Goal: Navigation & Orientation: Find specific page/section

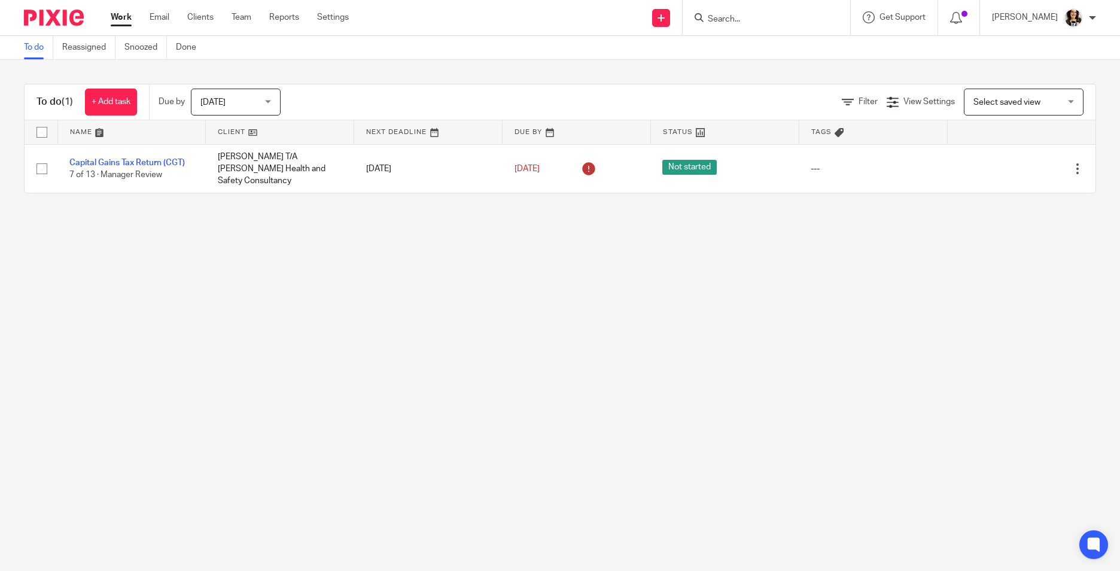
click at [745, 20] on input "Search" at bounding box center [760, 19] width 108 height 11
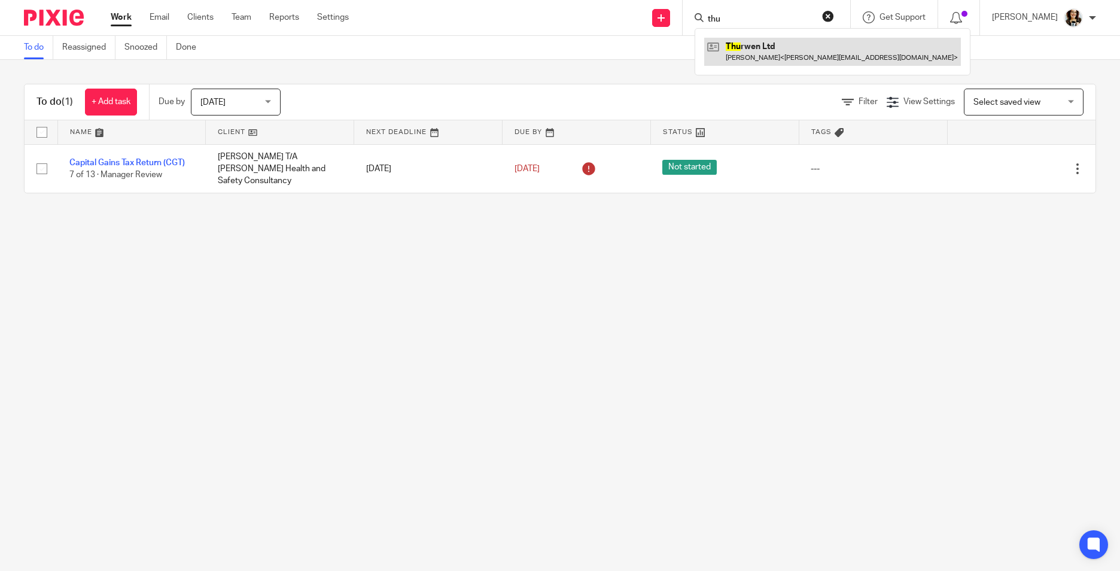
type input "thu"
click at [735, 47] on link at bounding box center [832, 52] width 257 height 28
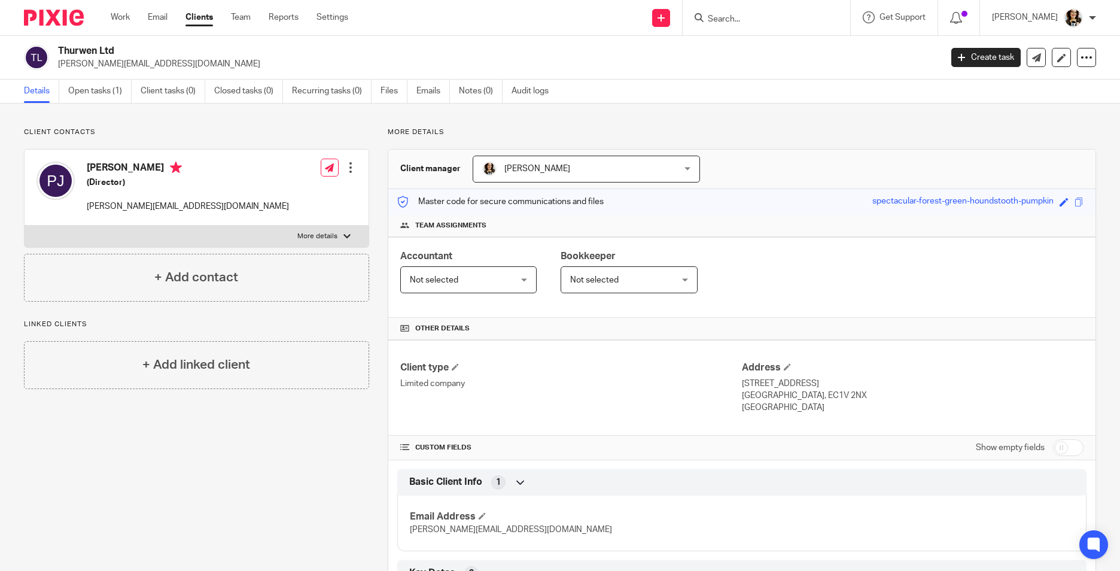
click at [738, 14] on input "Search" at bounding box center [760, 19] width 108 height 11
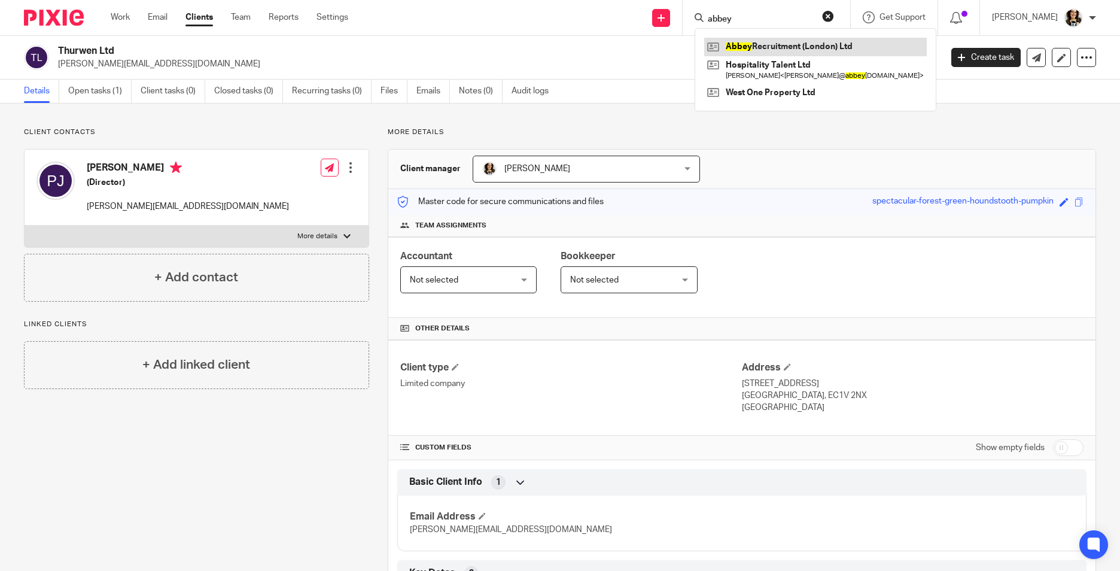
type input "abbey"
click at [745, 47] on link at bounding box center [815, 47] width 223 height 18
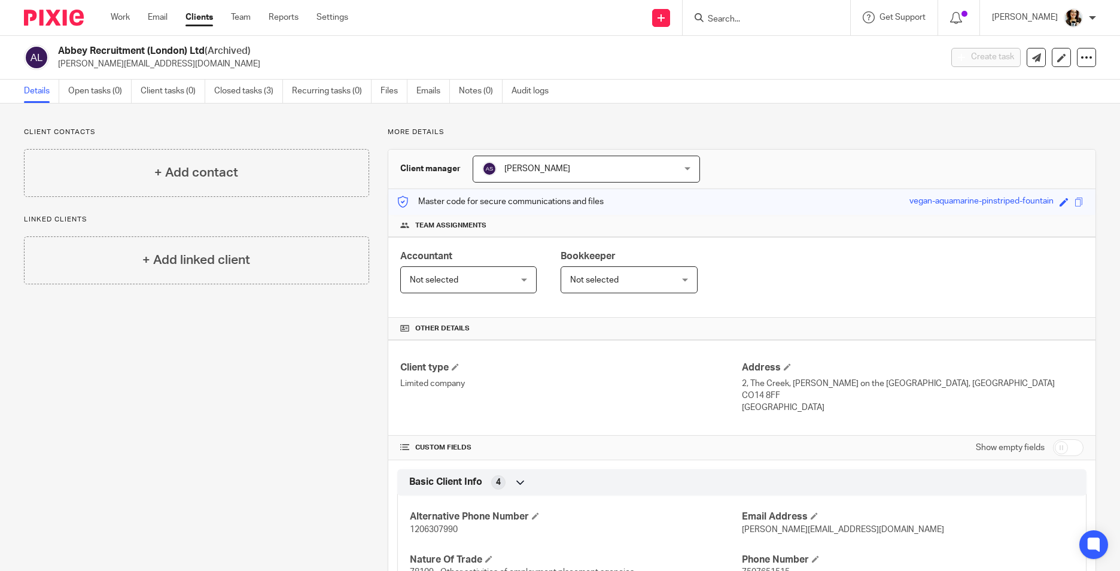
click at [732, 21] on input "Search" at bounding box center [760, 19] width 108 height 11
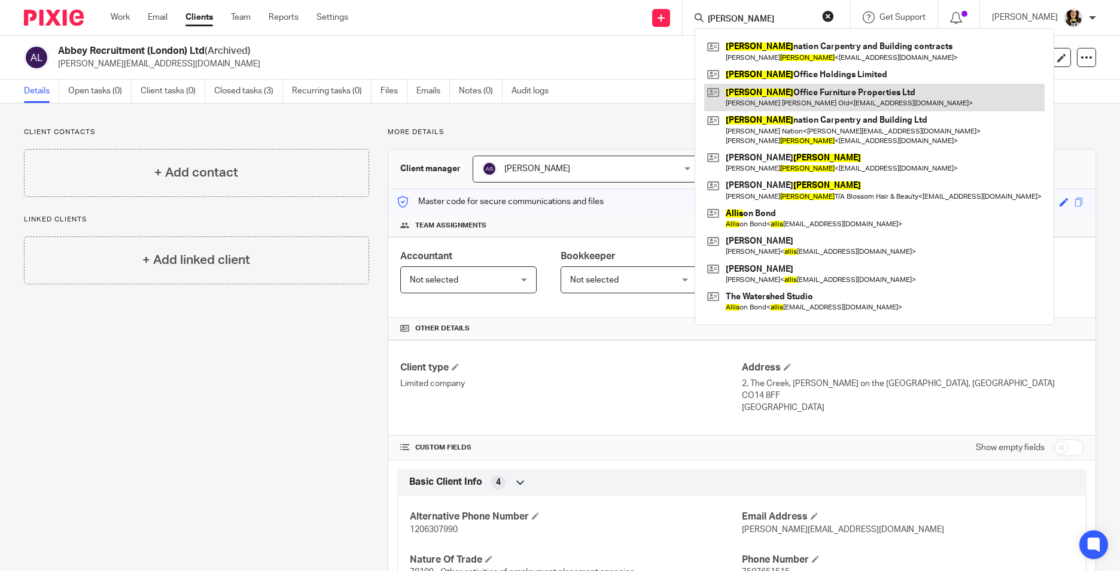
type input "[PERSON_NAME]"
click at [775, 90] on link at bounding box center [874, 98] width 340 height 28
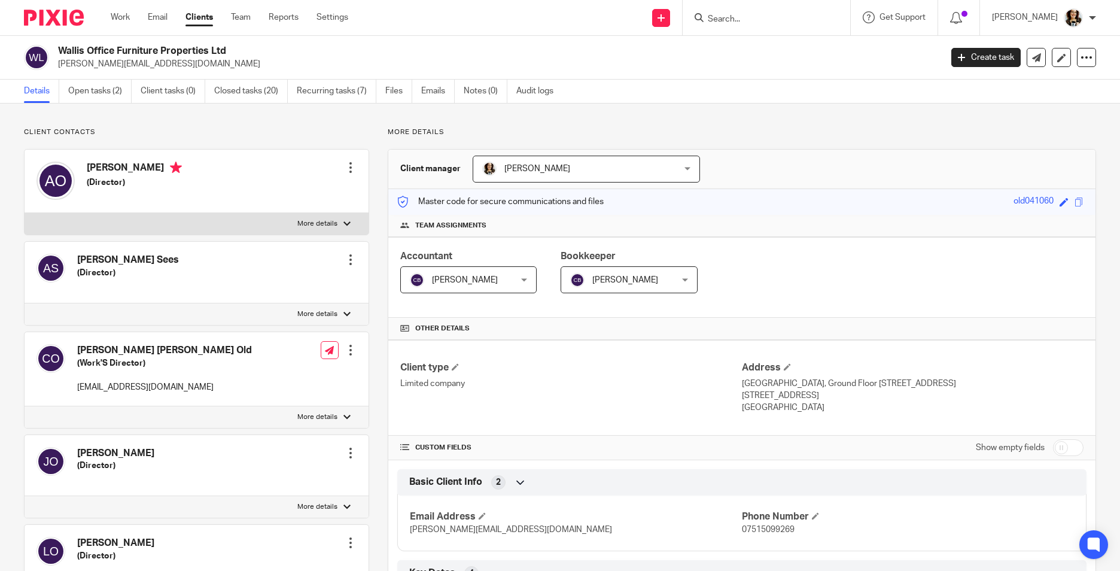
click at [739, 23] on input "Search" at bounding box center [760, 19] width 108 height 11
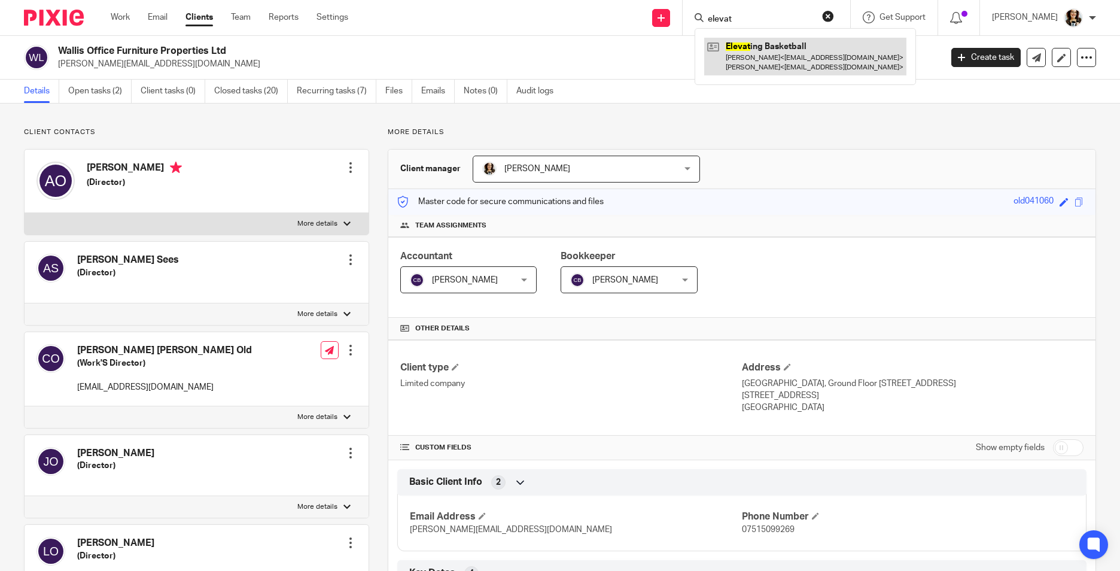
type input "elevat"
click at [752, 53] on link at bounding box center [805, 56] width 202 height 37
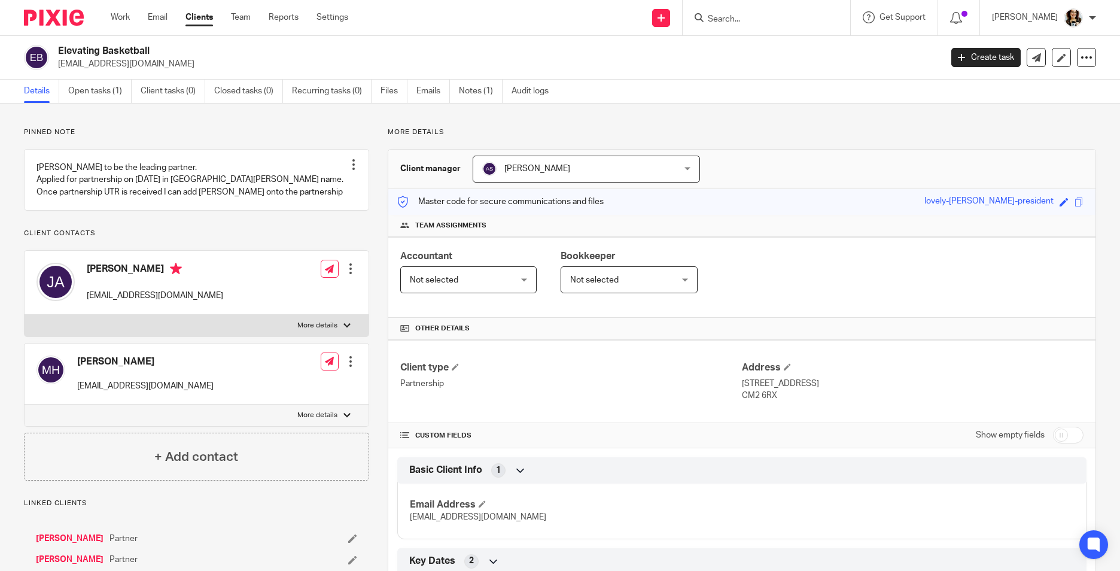
click at [747, 23] on input "Search" at bounding box center [760, 19] width 108 height 11
type input "n"
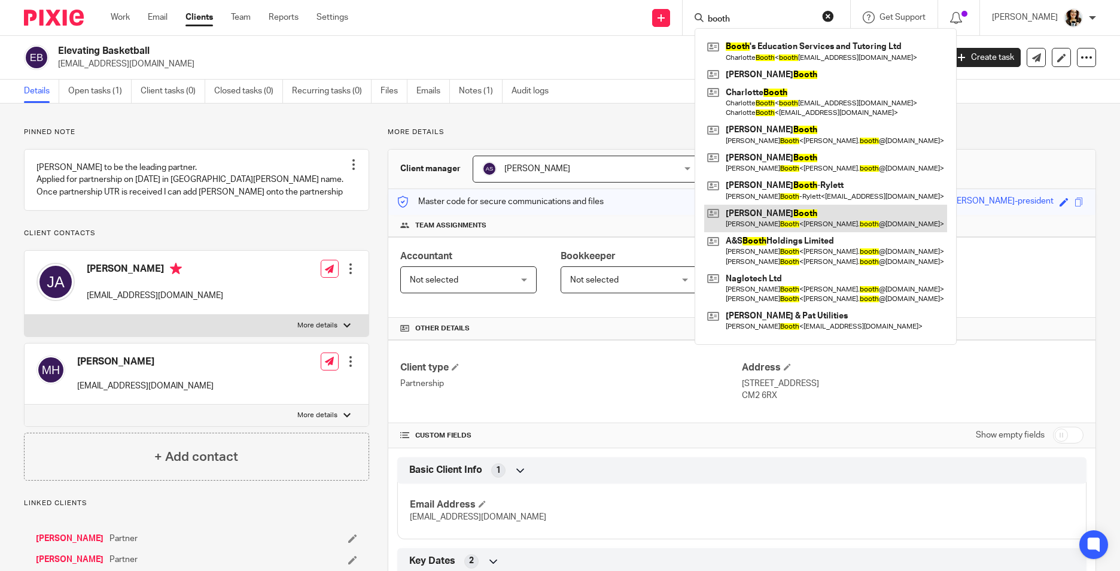
type input "booth"
click at [742, 209] on link at bounding box center [825, 219] width 243 height 28
